Goal: Check status: Check status

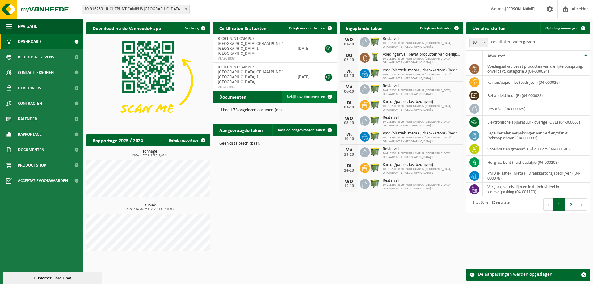
click at [306, 98] on span "Bekijk uw documenten" at bounding box center [306, 97] width 39 height 4
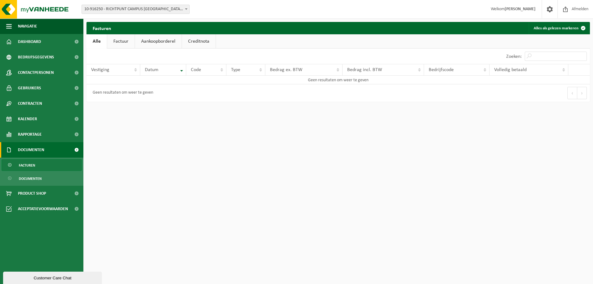
click at [116, 40] on link "Factuur" at bounding box center [120, 41] width 27 height 14
click at [146, 40] on link "Aankoopborderel" at bounding box center [159, 41] width 47 height 14
click at [199, 42] on link "Creditnota" at bounding box center [202, 41] width 34 height 14
click at [26, 41] on span "Dashboard" at bounding box center [29, 41] width 23 height 15
